Goal: Information Seeking & Learning: Learn about a topic

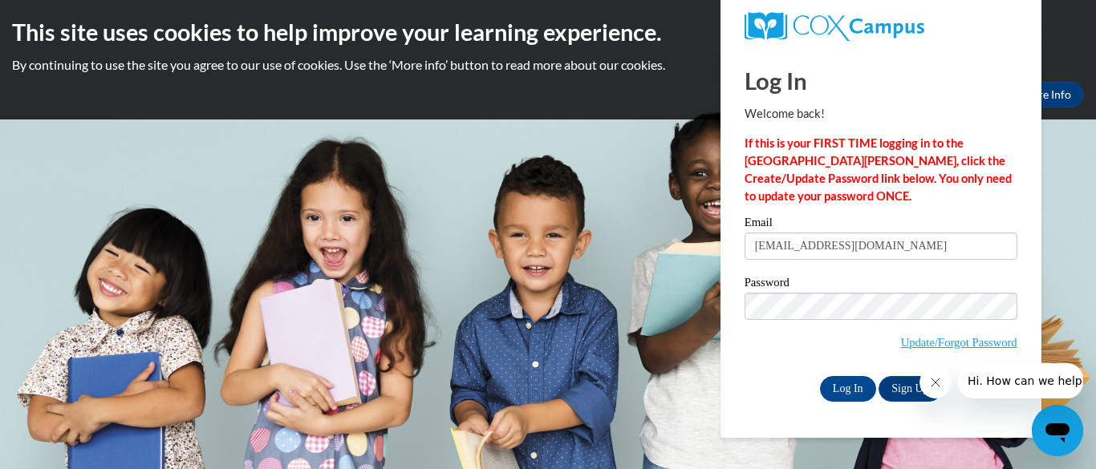
type input "hclay@daltonstate.edu"
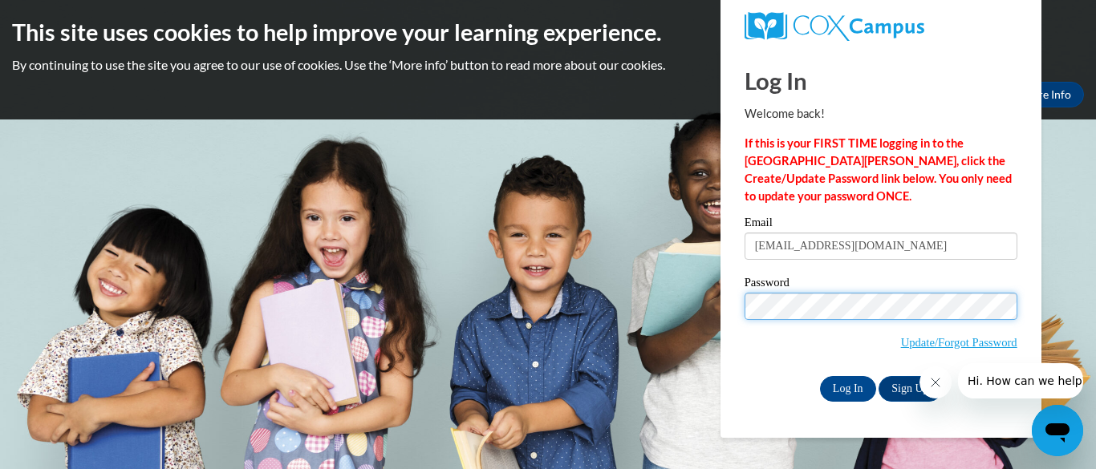
click at [820, 376] on input "Log In" at bounding box center [848, 389] width 56 height 26
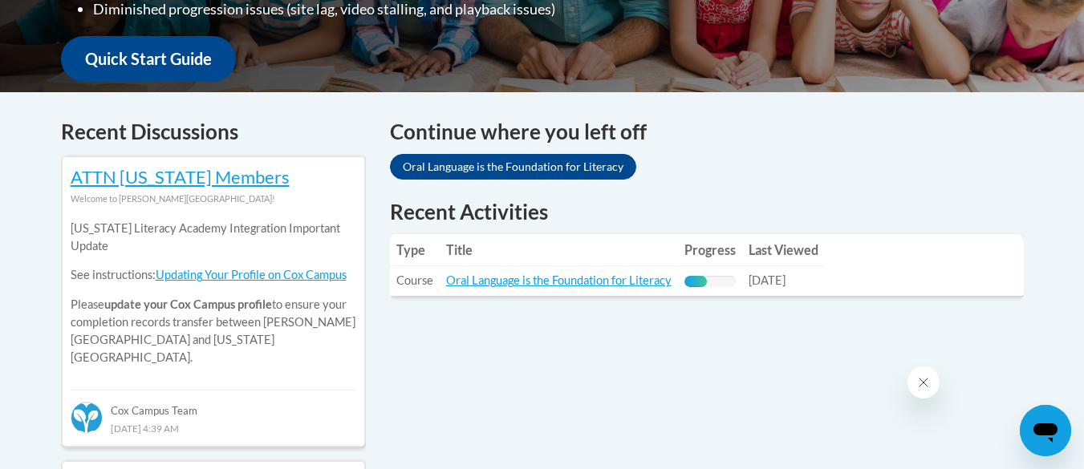
scroll to position [591, 0]
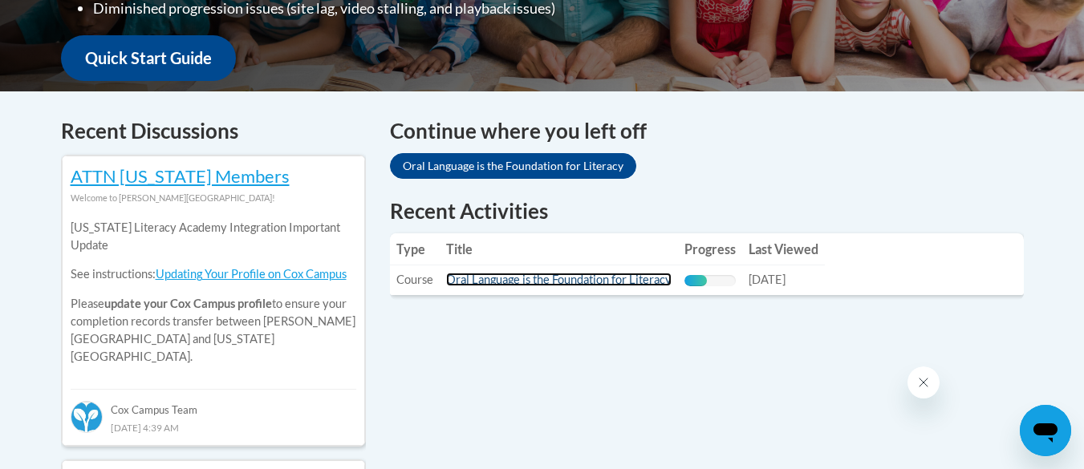
click at [635, 282] on link "Oral Language is the Foundation for Literacy" at bounding box center [558, 280] width 225 height 14
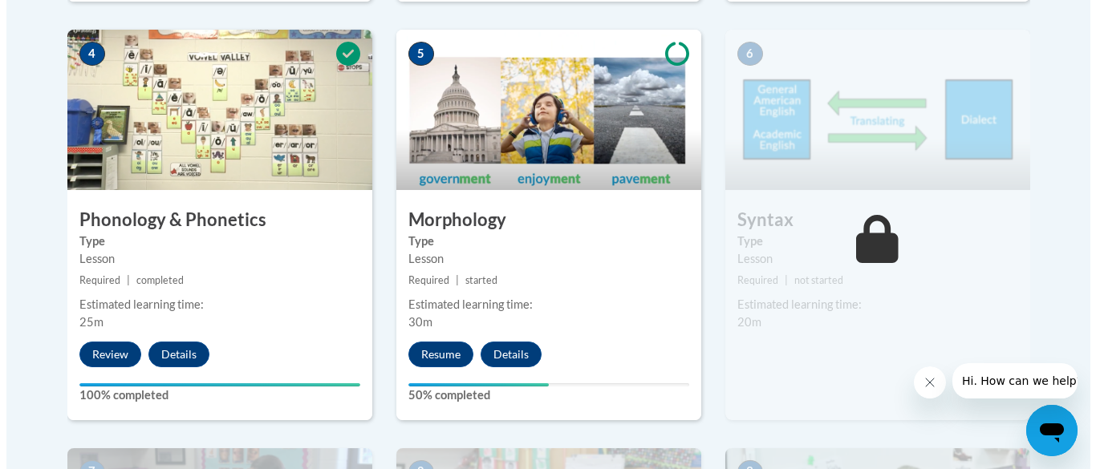
scroll to position [920, 0]
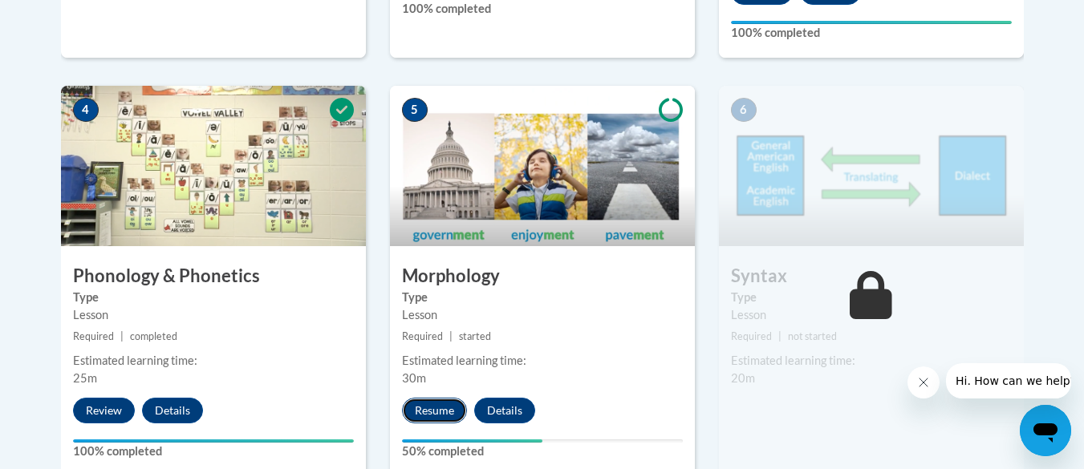
click at [436, 404] on button "Resume" at bounding box center [434, 411] width 65 height 26
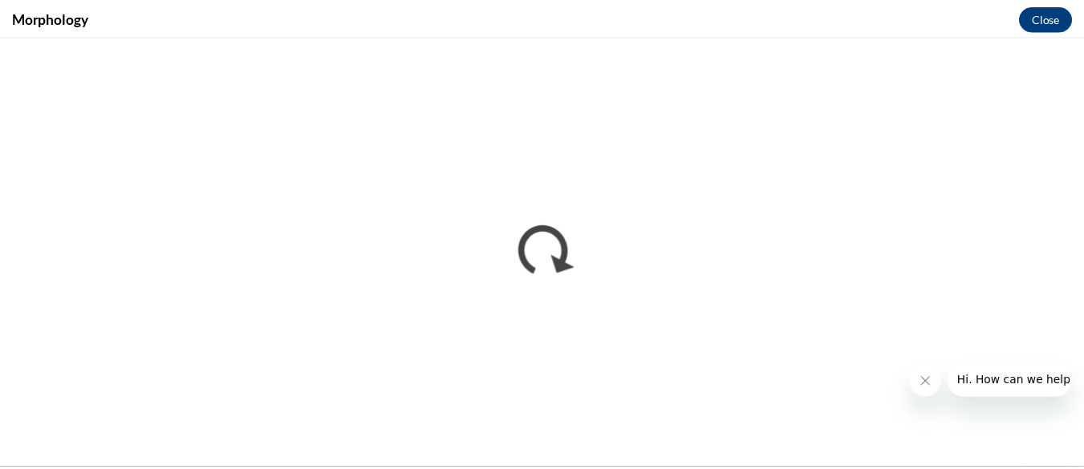
scroll to position [0, 0]
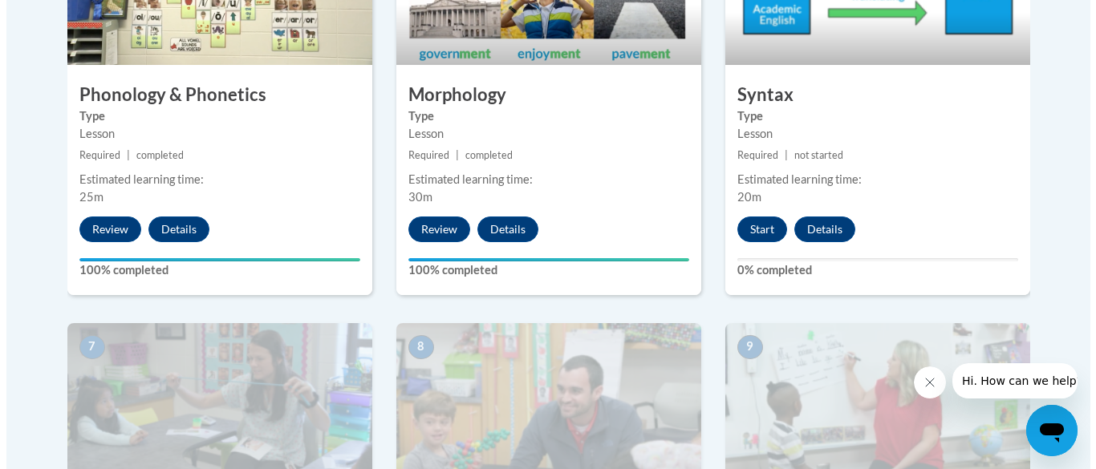
scroll to position [1101, 0]
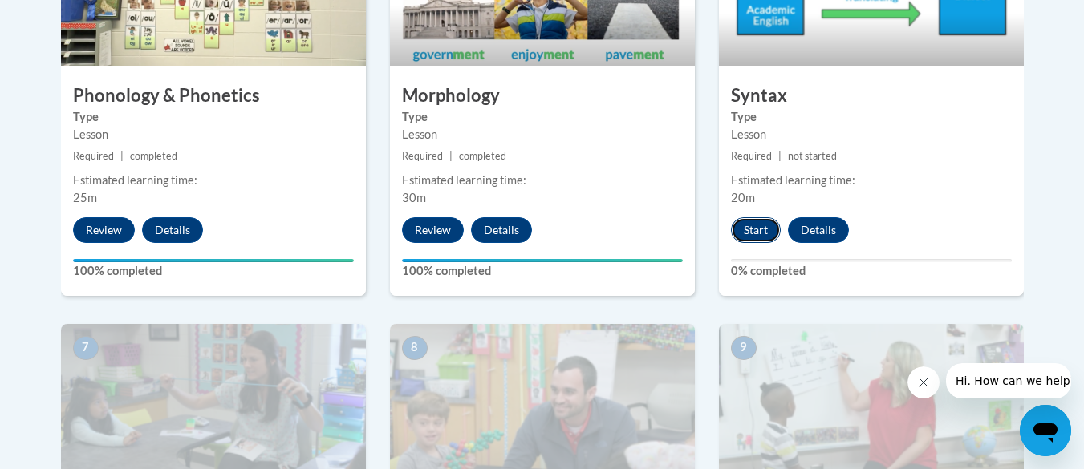
click at [749, 225] on button "Start" at bounding box center [756, 230] width 50 height 26
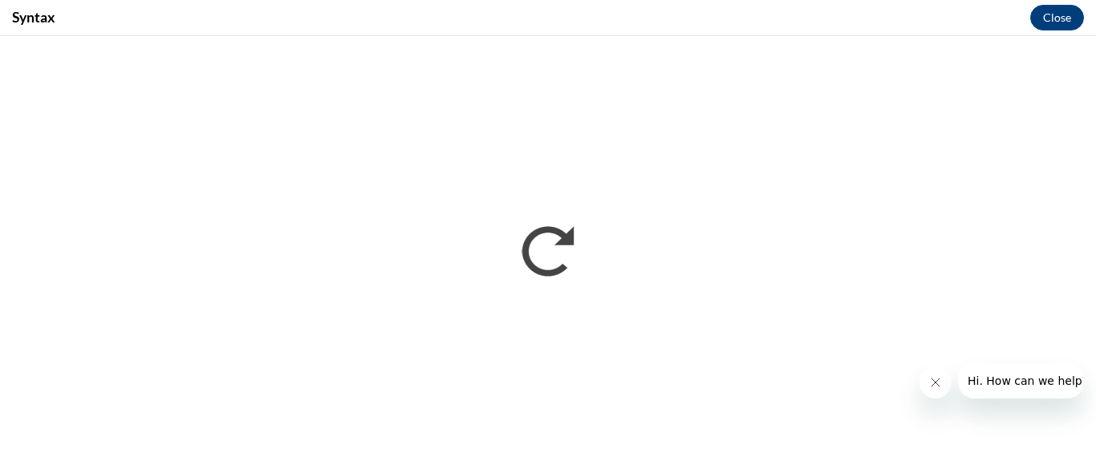
scroll to position [0, 0]
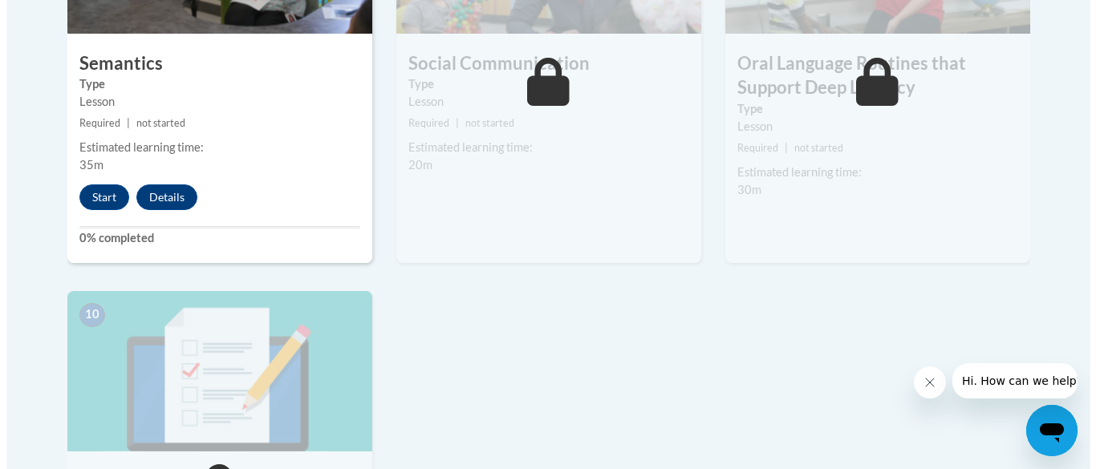
scroll to position [1555, 0]
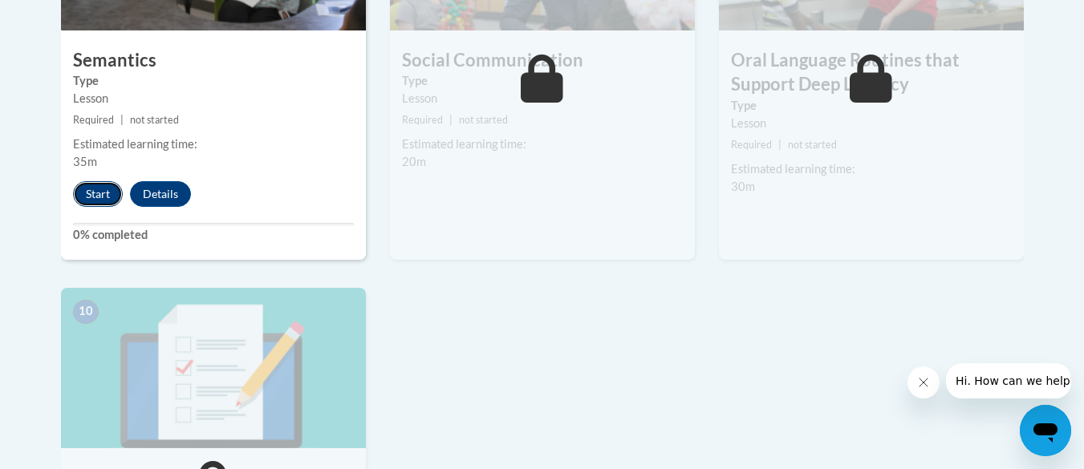
click at [87, 184] on button "Start" at bounding box center [98, 194] width 50 height 26
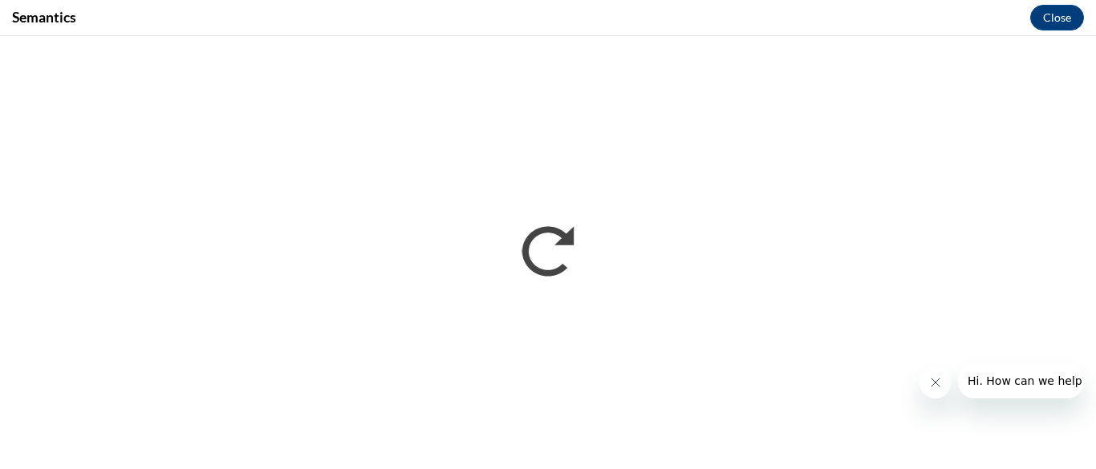
scroll to position [0, 0]
